Goal: Information Seeking & Learning: Learn about a topic

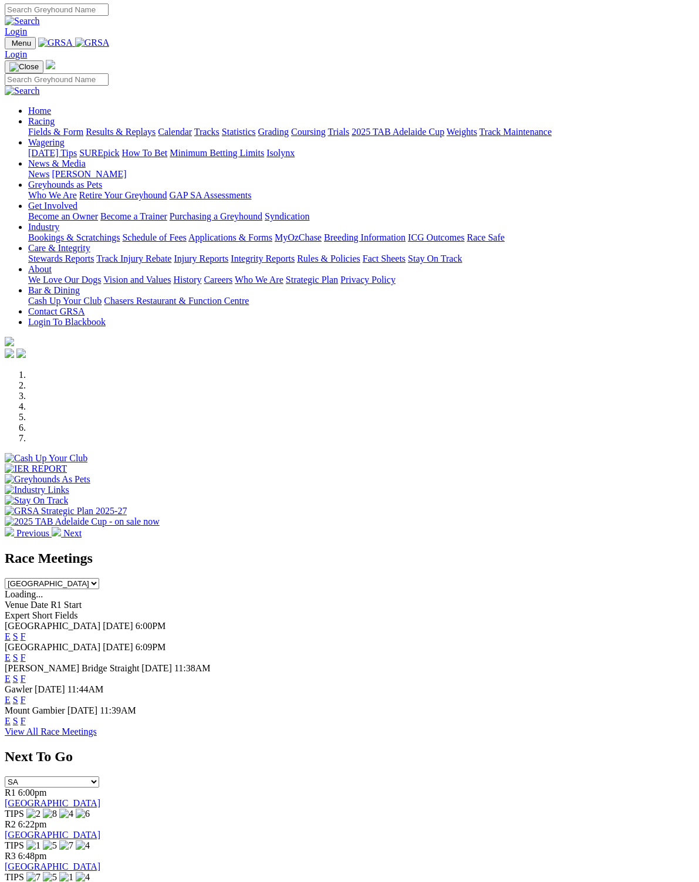
scroll to position [1, 0]
click at [26, 631] on link "F" at bounding box center [23, 636] width 5 height 10
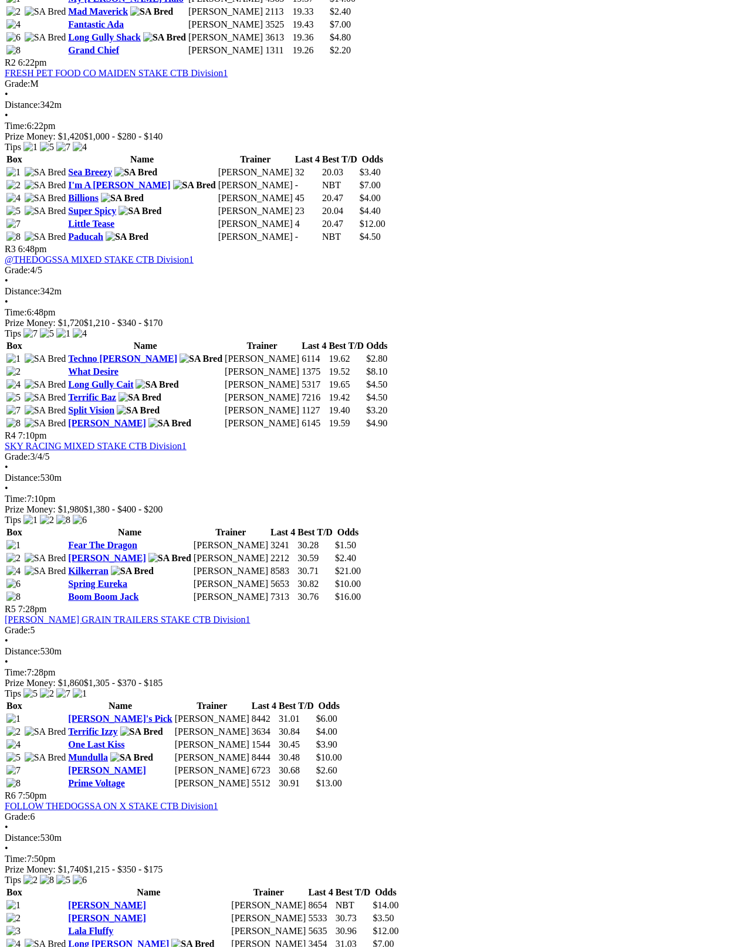
scroll to position [730, 0]
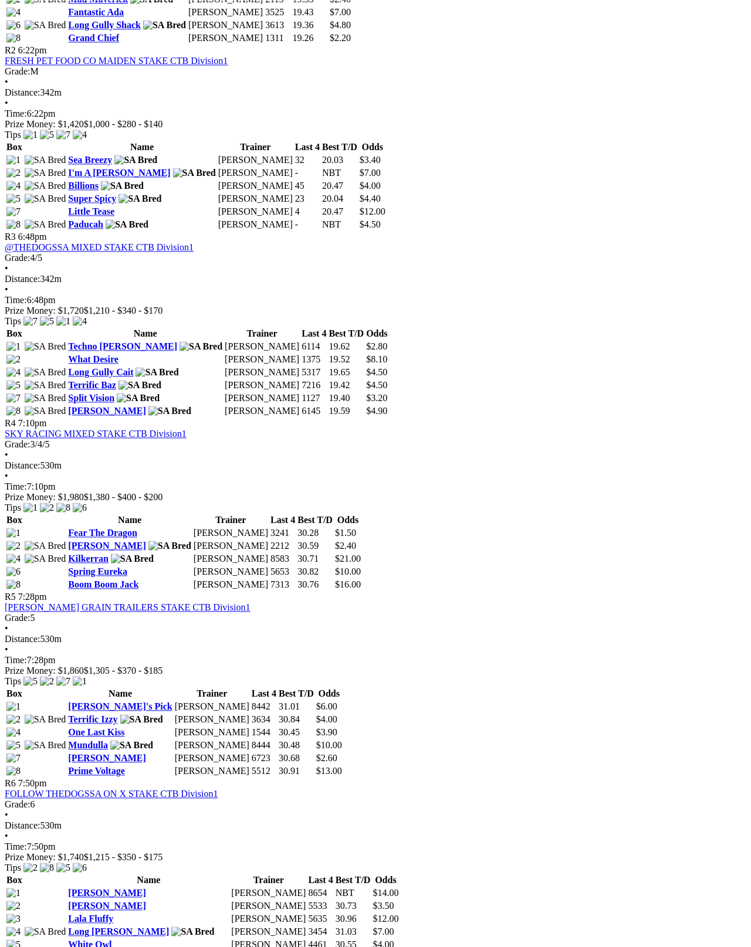
click at [86, 740] on link "Mundulla" at bounding box center [88, 745] width 40 height 10
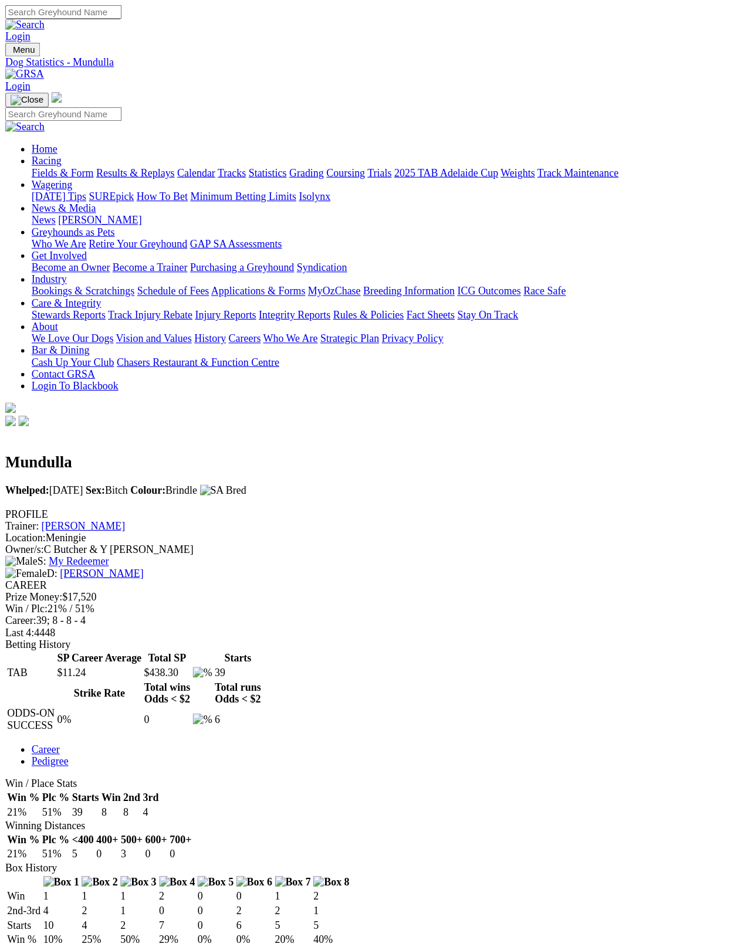
scroll to position [6, 0]
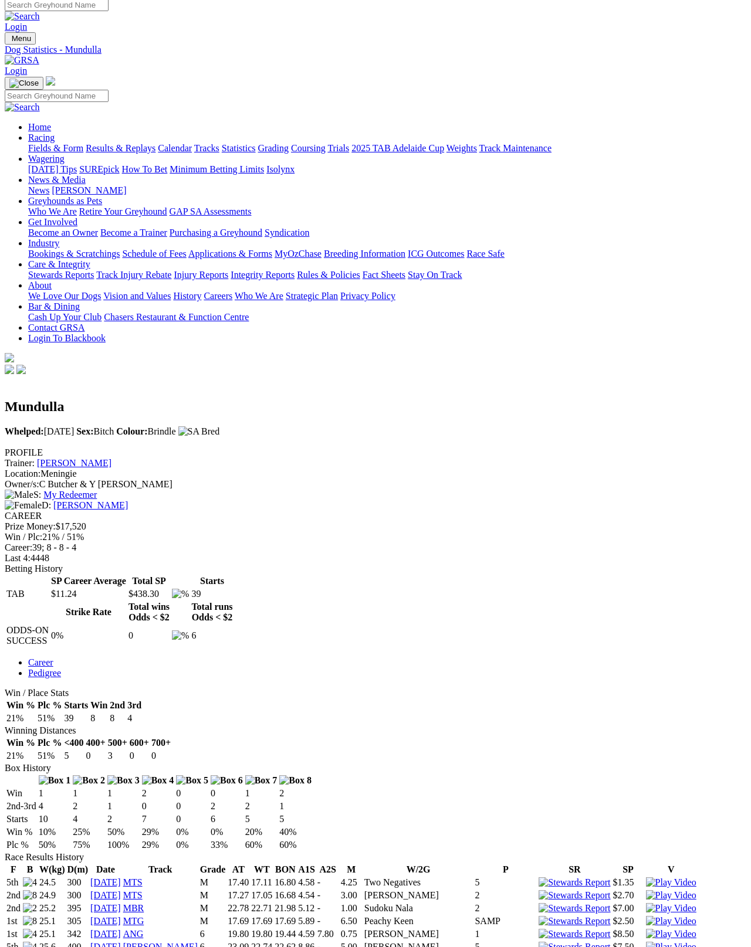
click at [97, 490] on link "My Redeemer" at bounding box center [69, 495] width 53 height 10
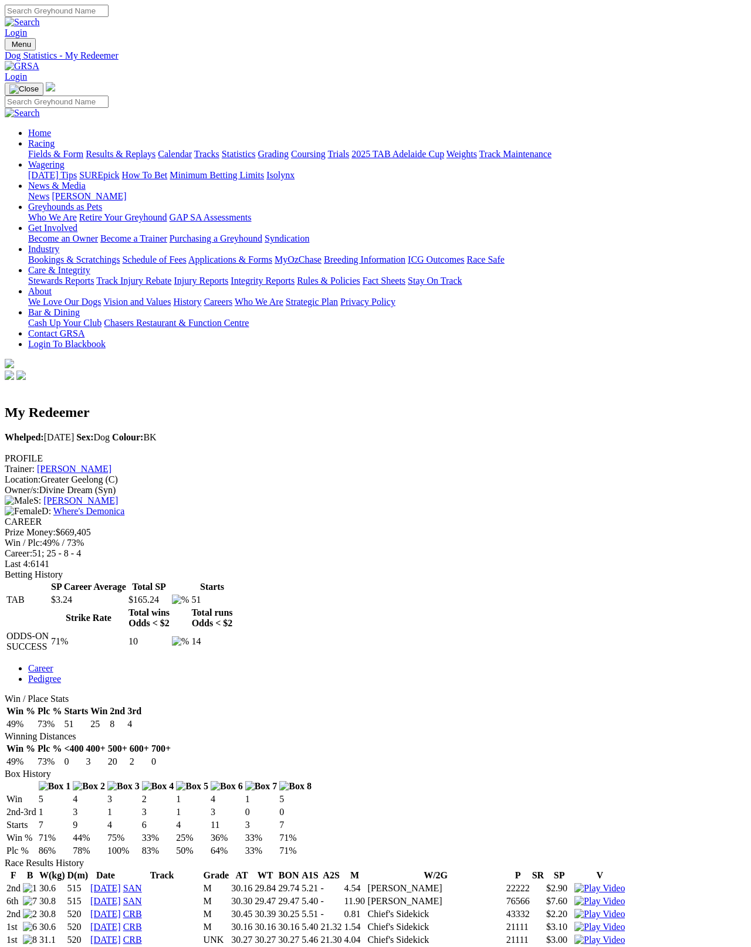
scroll to position [6, 0]
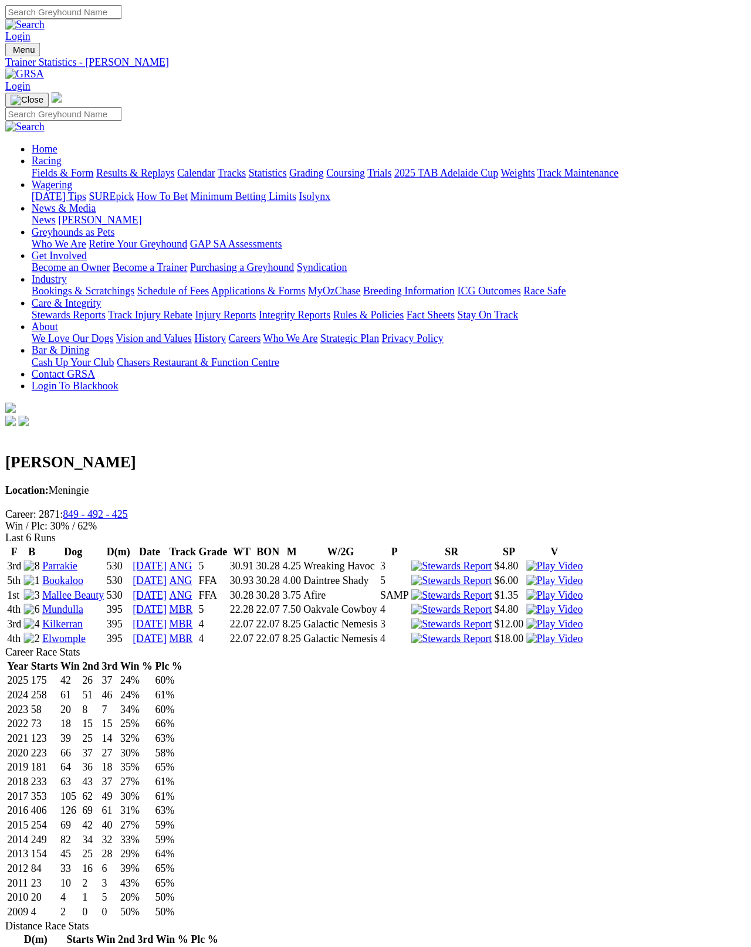
scroll to position [6, 0]
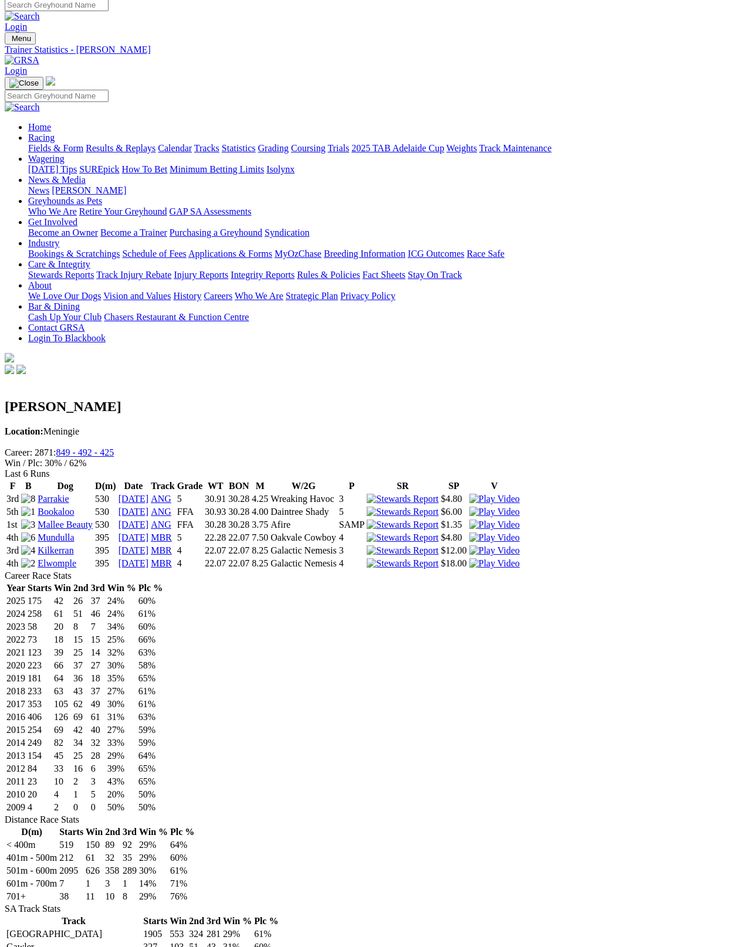
click at [84, 520] on link "Mallee Beauty" at bounding box center [65, 525] width 55 height 10
